Goal: Transaction & Acquisition: Purchase product/service

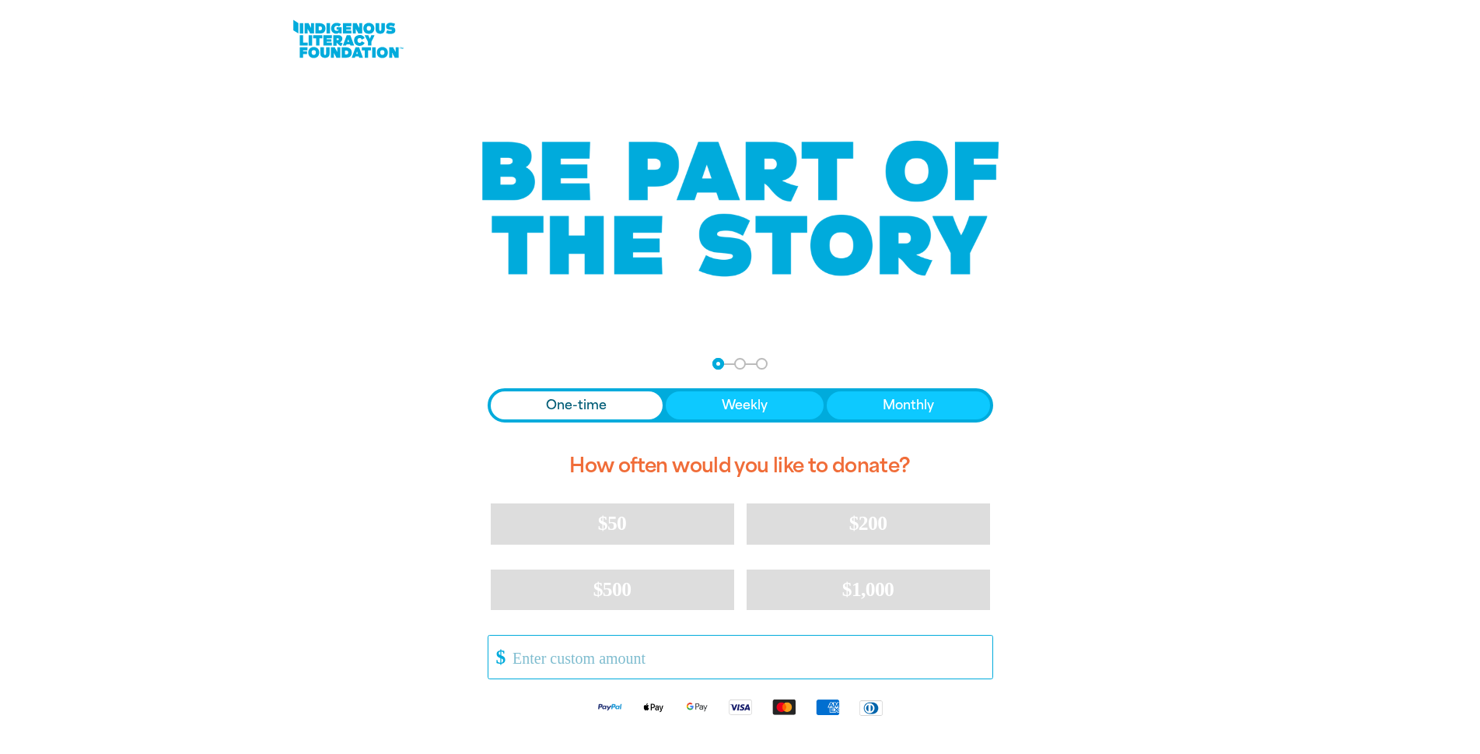
click at [612, 653] on input "Other Amount" at bounding box center [747, 657] width 490 height 43
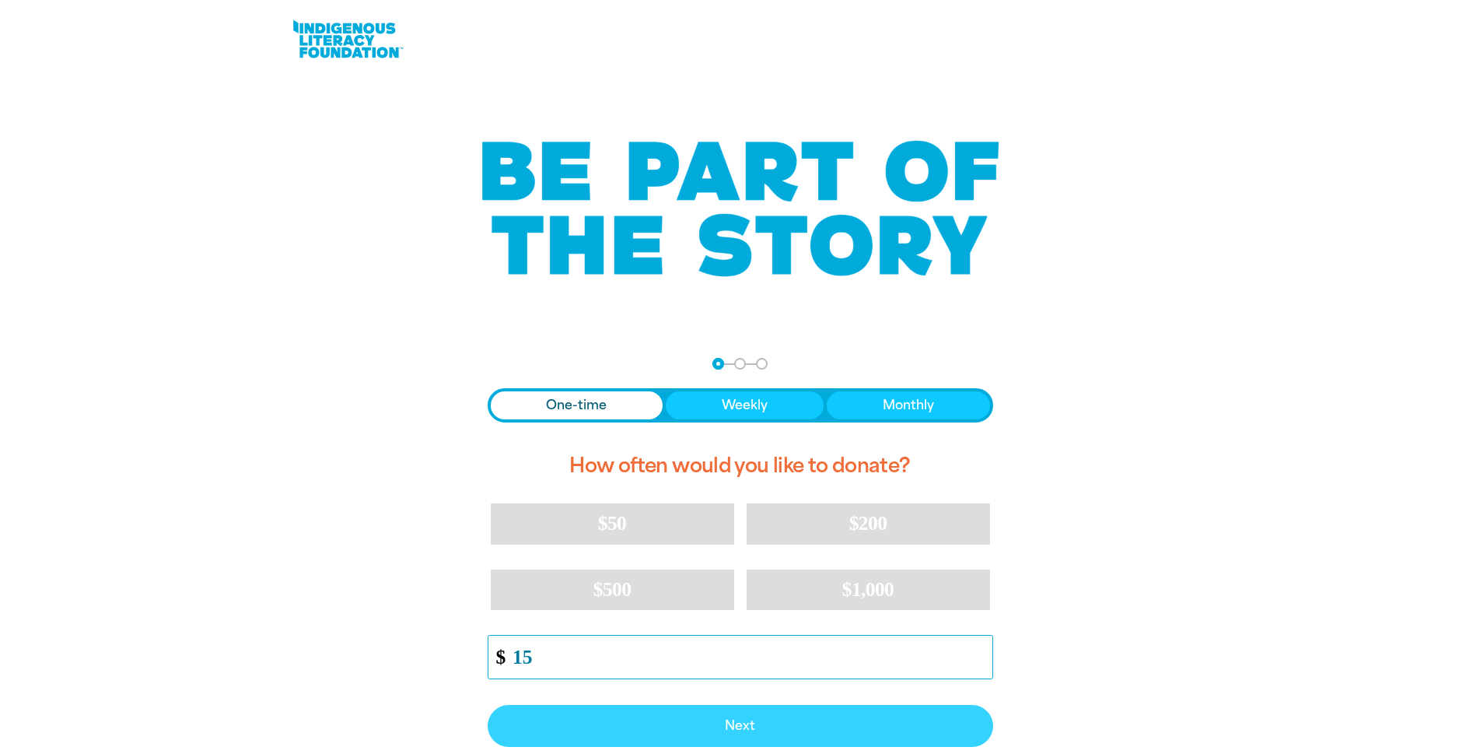
type input "15"
click at [728, 727] on span "Next" at bounding box center [740, 726] width 471 height 12
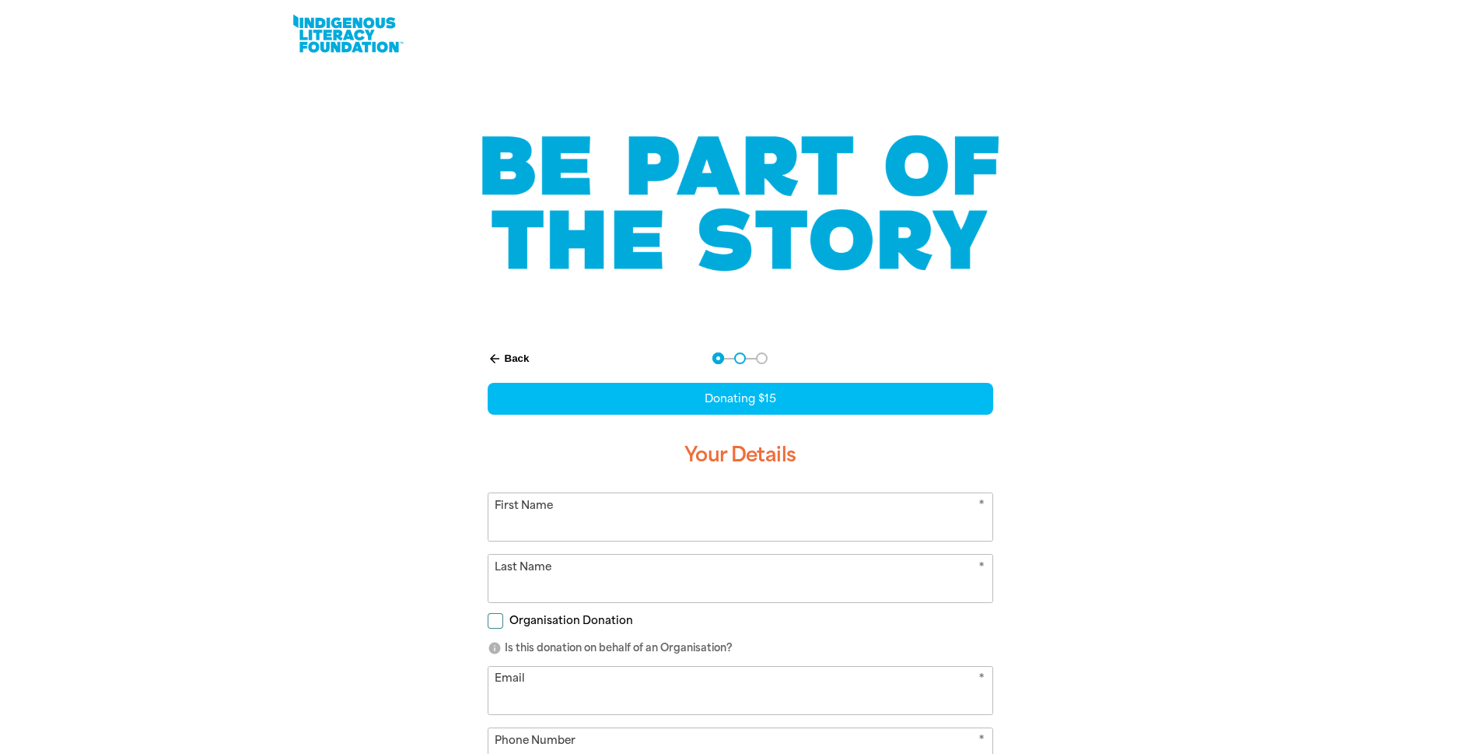
select select "AU"
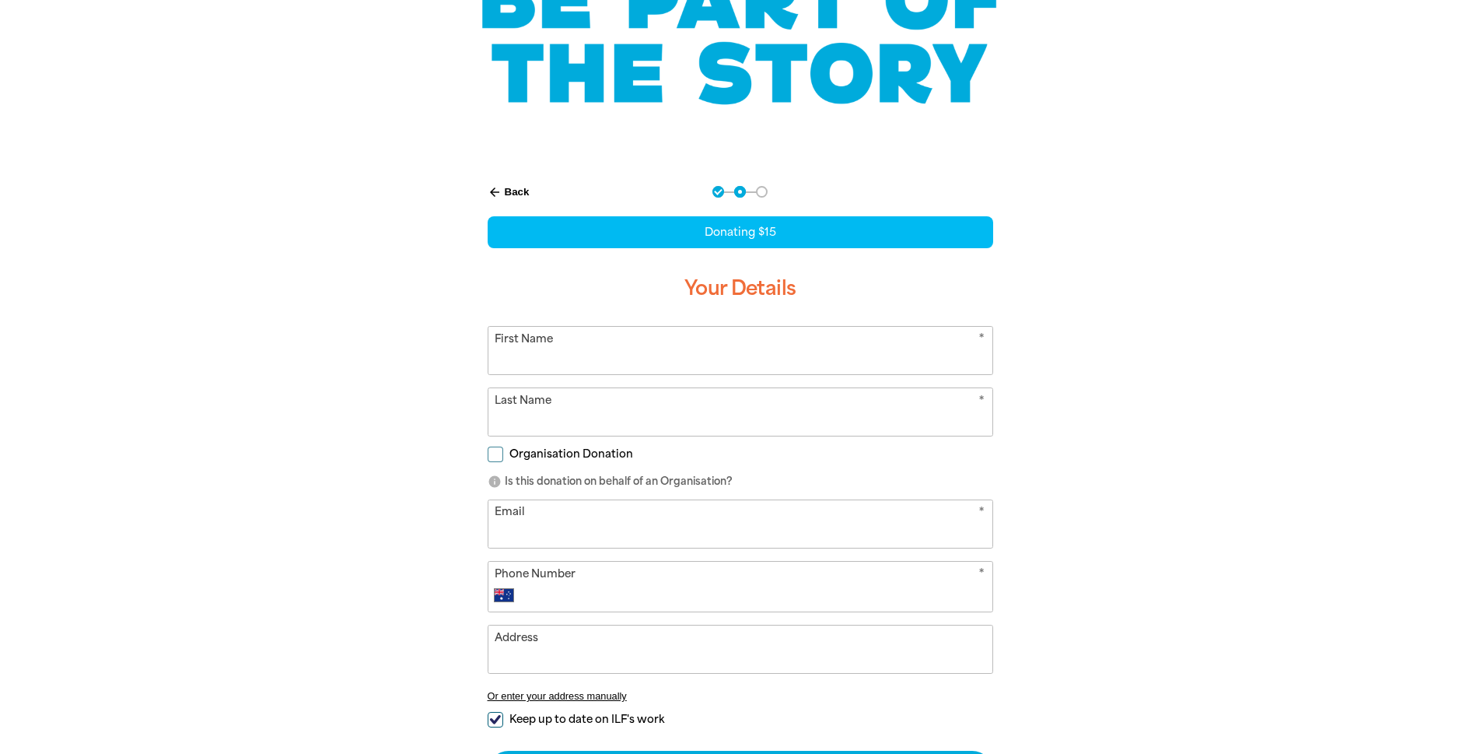
scroll to position [197, 0]
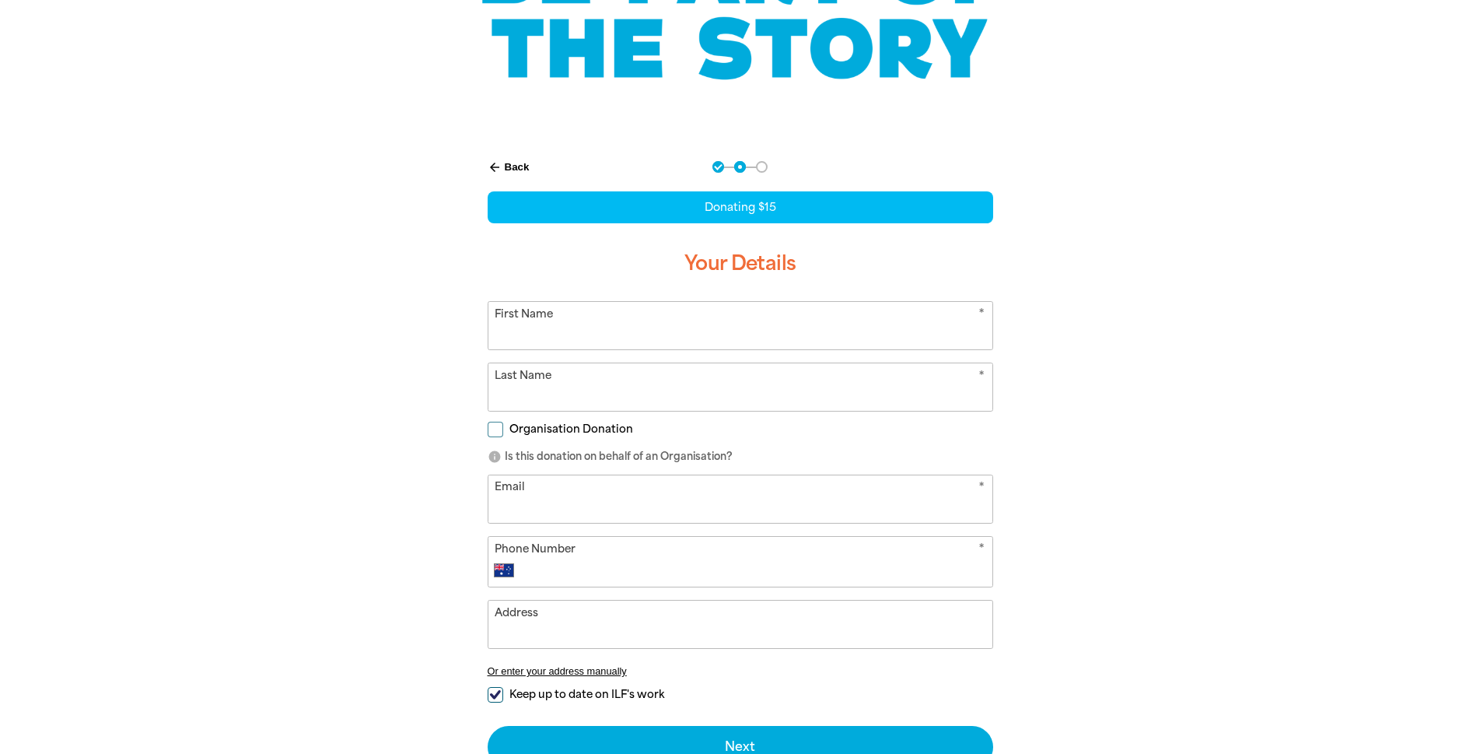
click at [538, 331] on input "First Name" at bounding box center [741, 325] width 504 height 47
type input "[PERSON_NAME]"
type input "[PHONE_NUMBER]"
type input "[STREET_ADDRESS]"
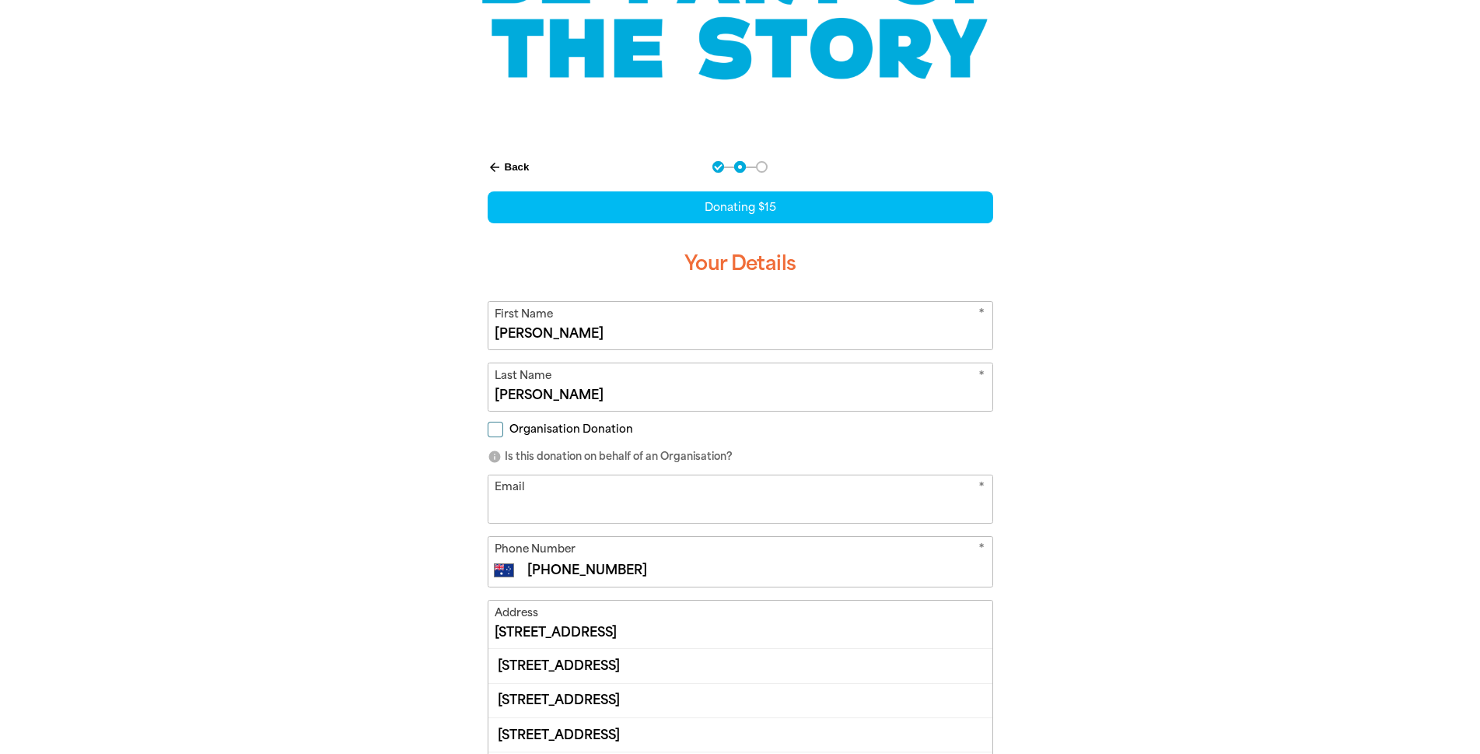
click at [541, 504] on input "Email" at bounding box center [741, 498] width 504 height 47
type input "[PERSON_NAME][EMAIL_ADDRESS][DOMAIN_NAME]"
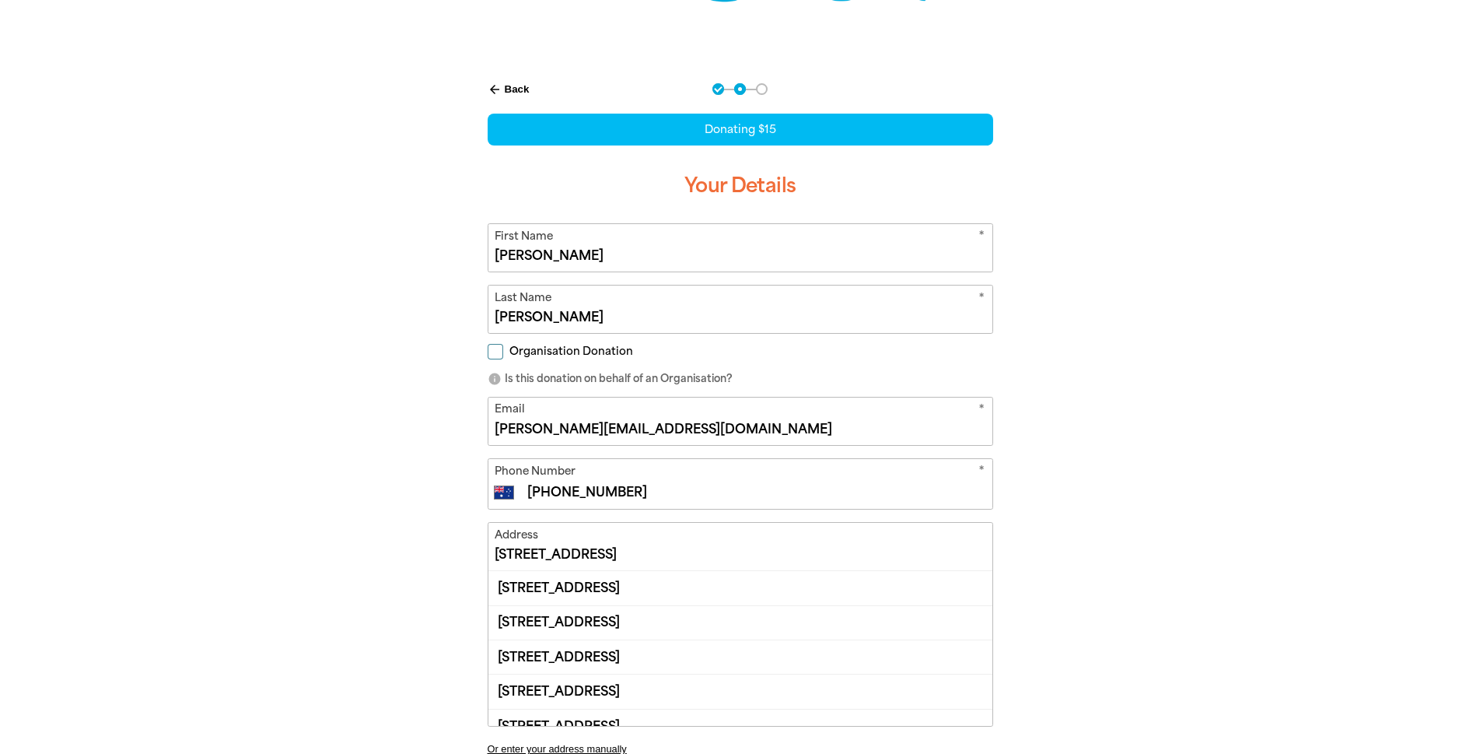
scroll to position [352, 0]
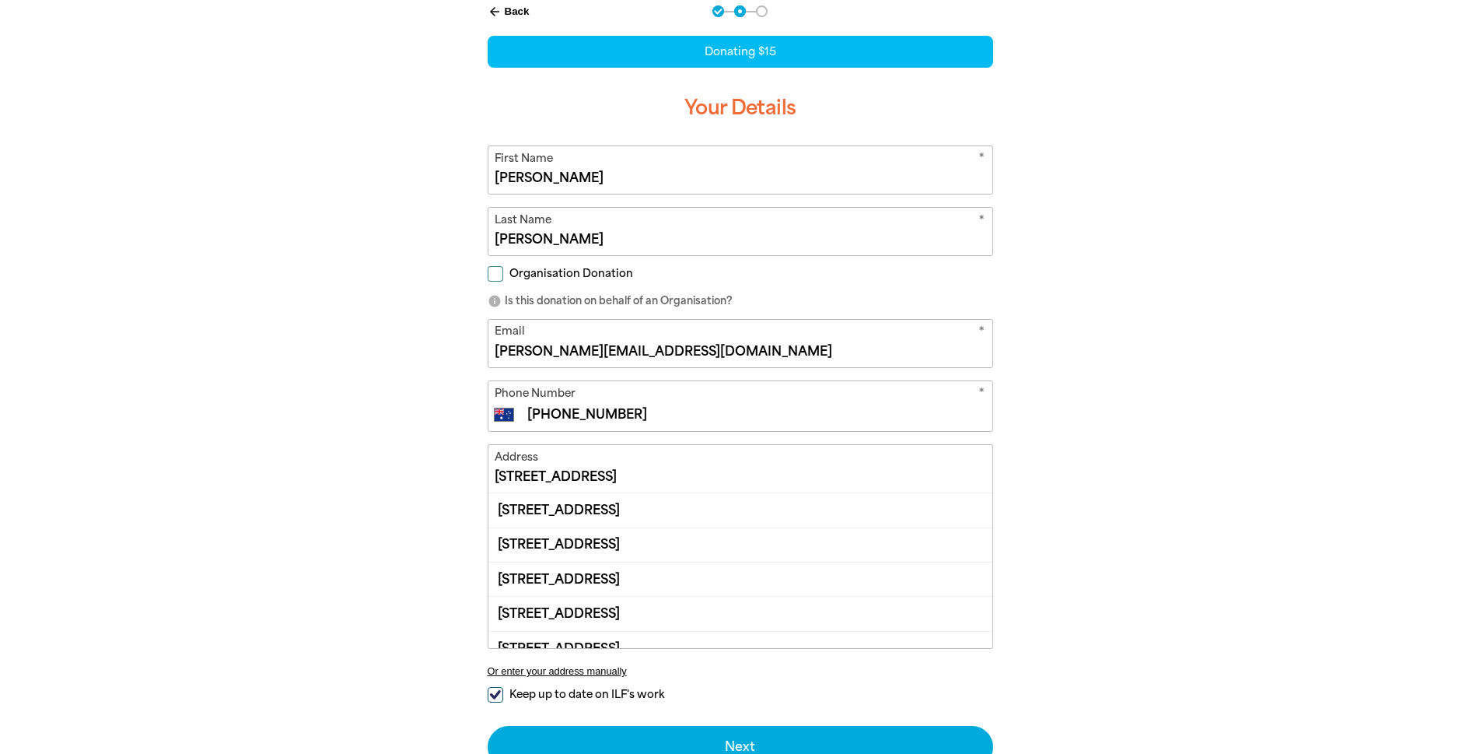
click at [601, 473] on input "[STREET_ADDRESS]" at bounding box center [741, 468] width 504 height 47
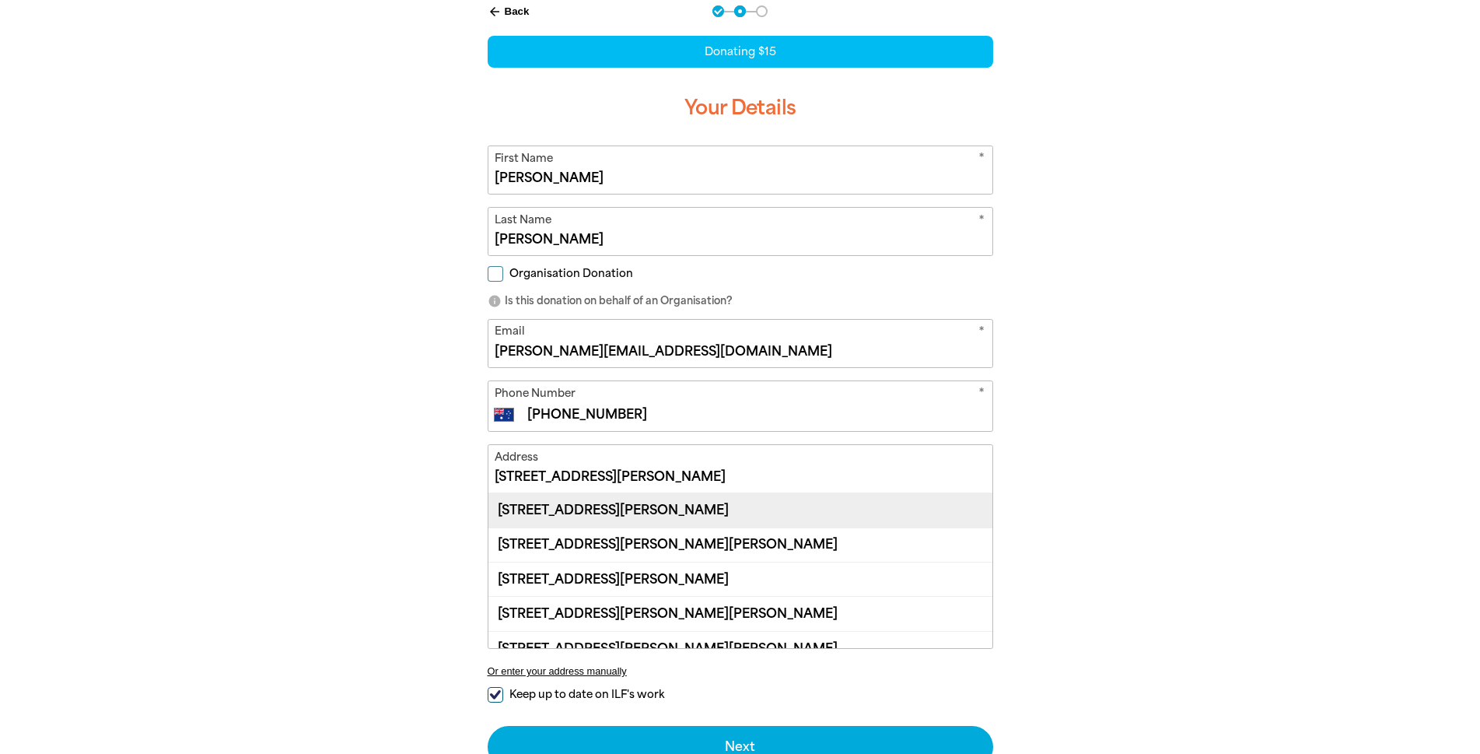
click at [624, 507] on div "[STREET_ADDRESS][PERSON_NAME]" at bounding box center [741, 509] width 504 height 33
type input "[STREET_ADDRESS][PERSON_NAME]"
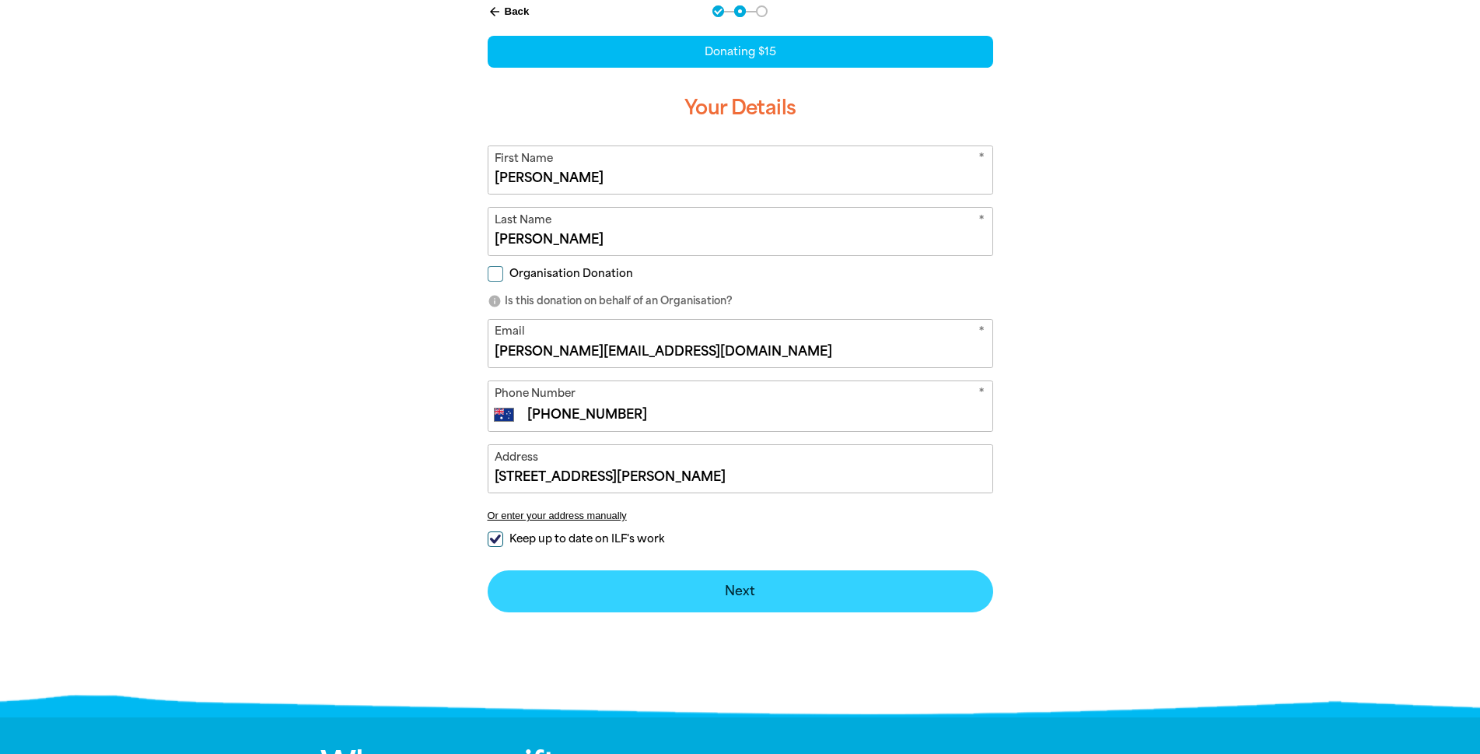
click at [724, 594] on button "Next chevron_right" at bounding box center [741, 591] width 506 height 42
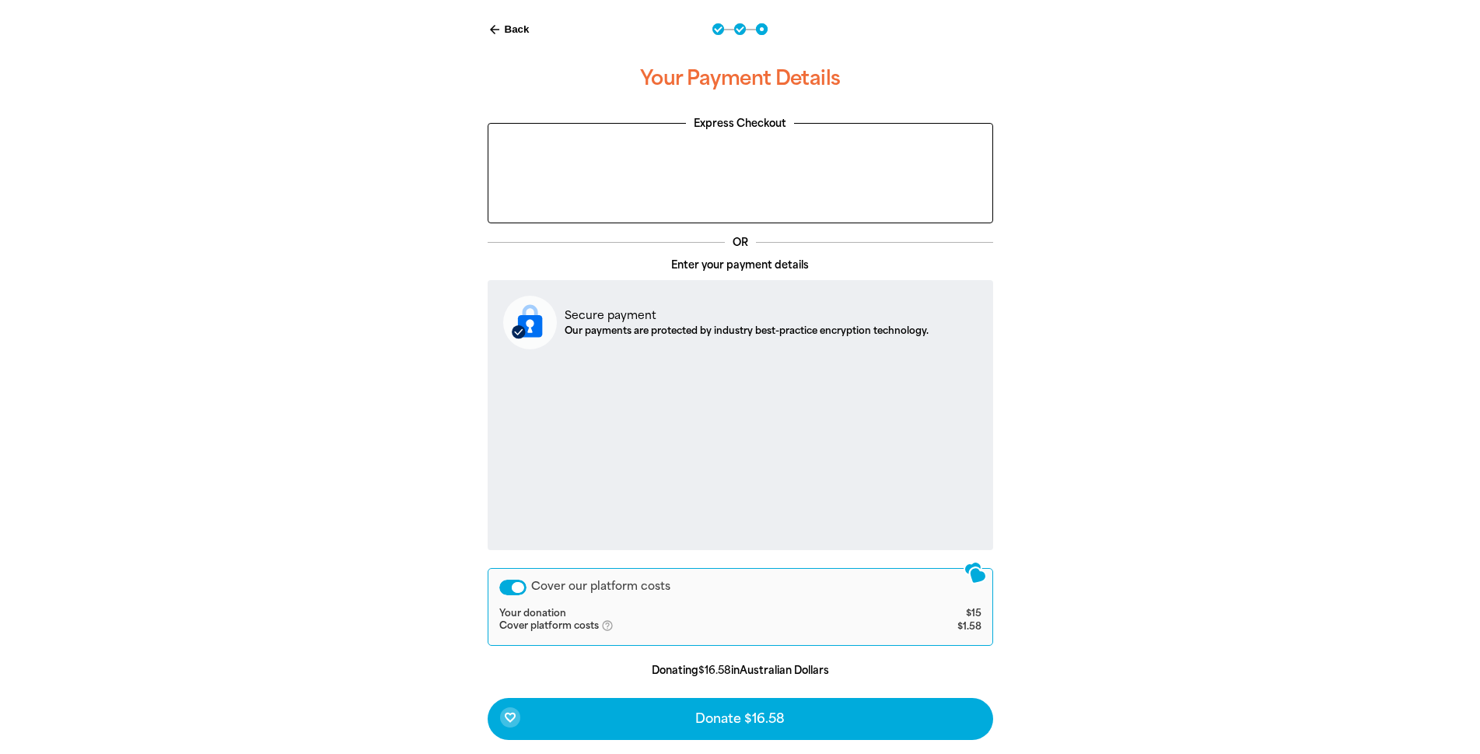
scroll to position [362, 0]
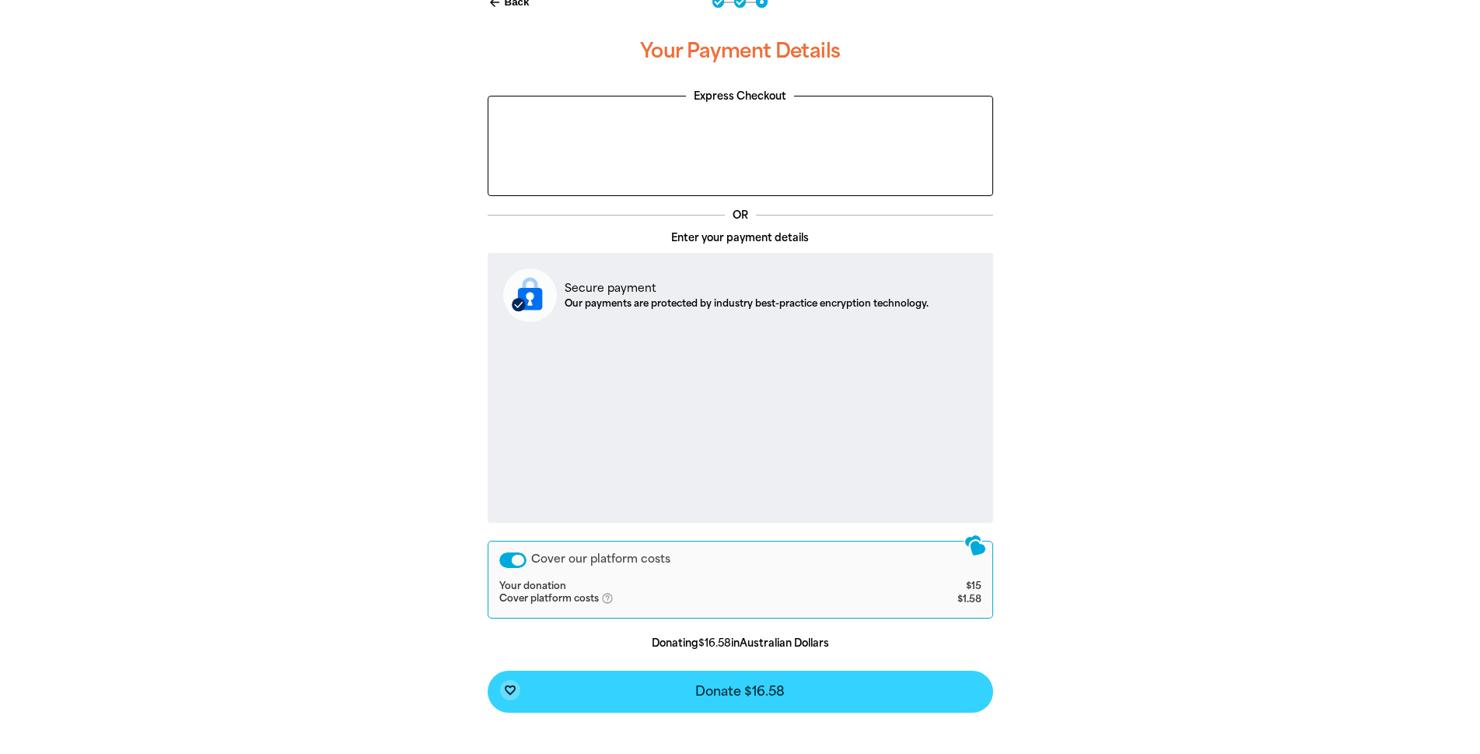
click at [707, 691] on span "Donate $16.58" at bounding box center [739, 691] width 89 height 12
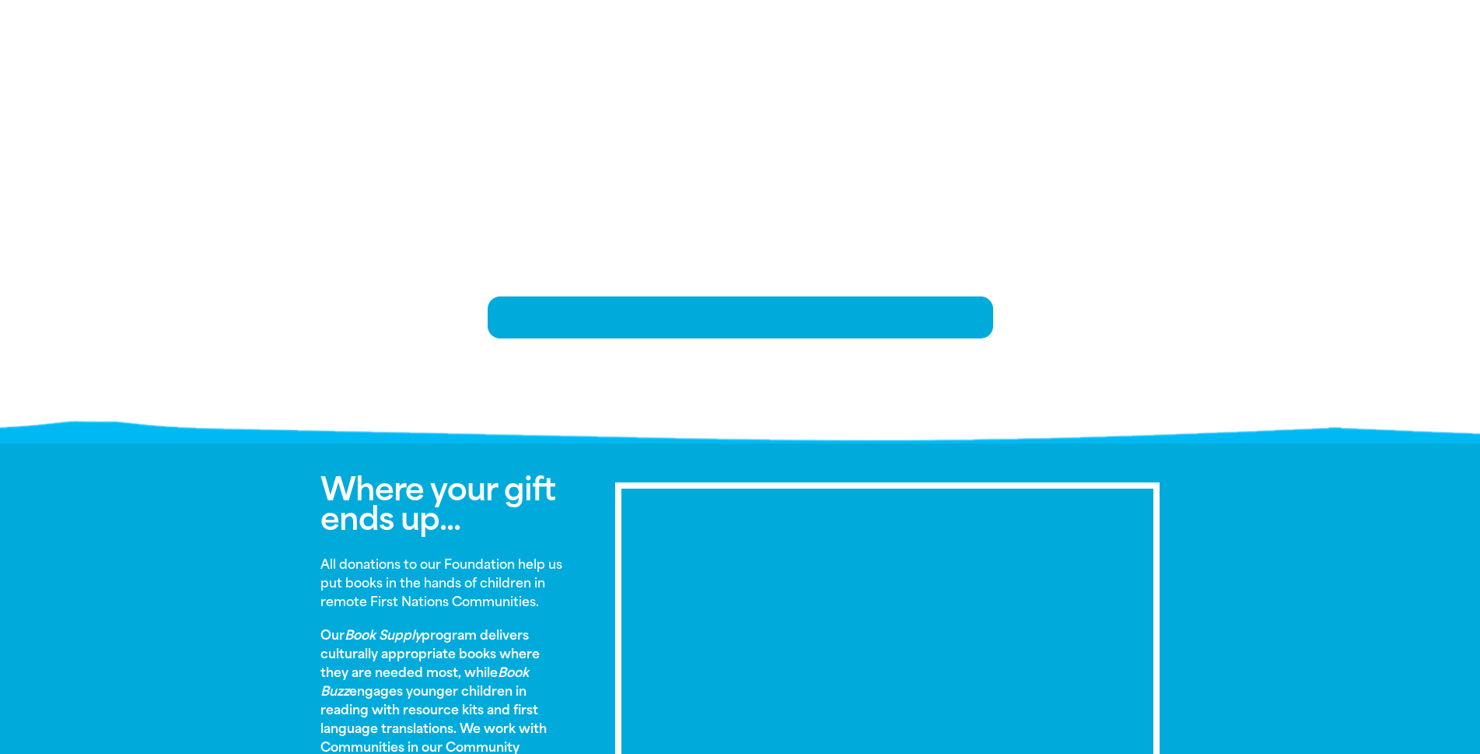
scroll to position [316, 0]
